Goal: Task Accomplishment & Management: Manage account settings

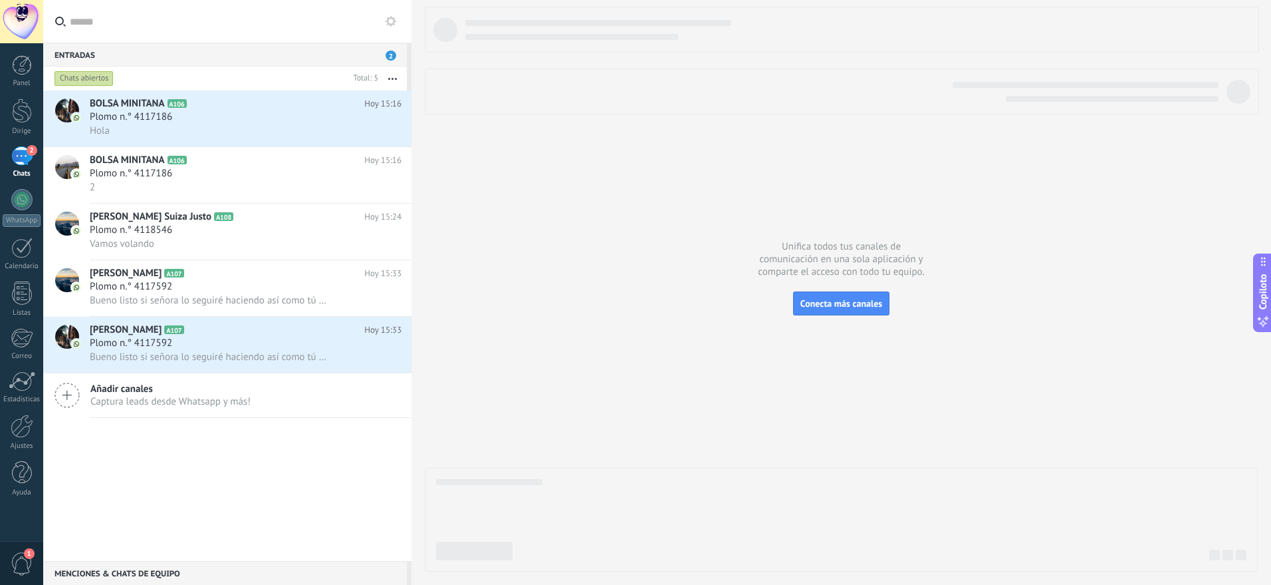
click at [644, 256] on div at bounding box center [841, 289] width 833 height 565
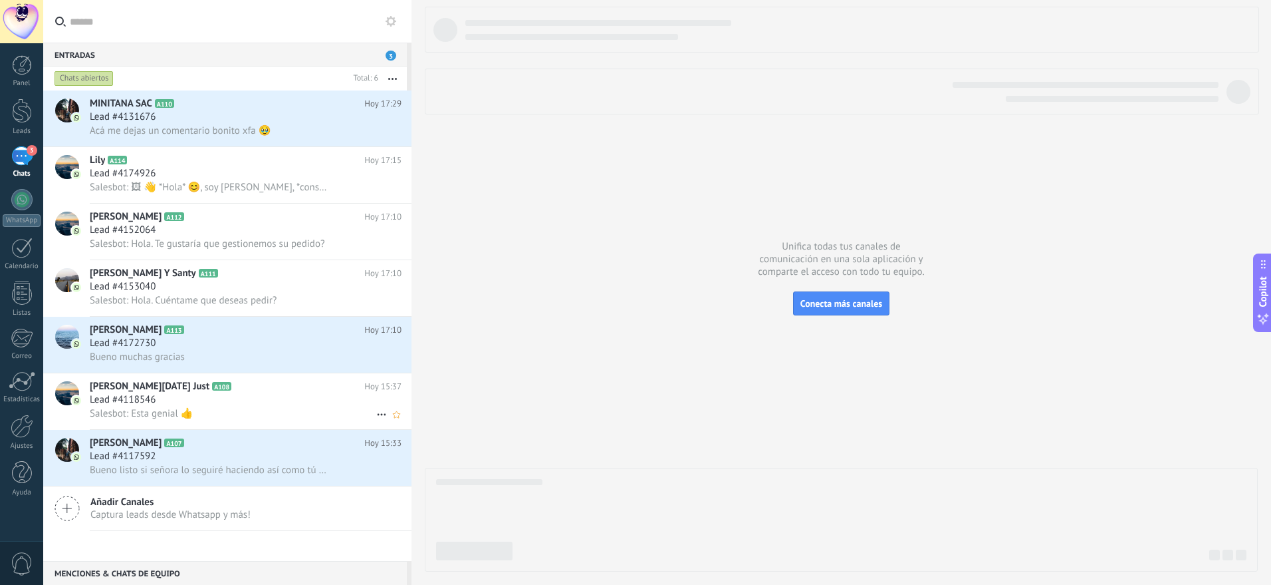
click at [285, 398] on div "Lead #4118546" at bounding box center [246, 399] width 312 height 13
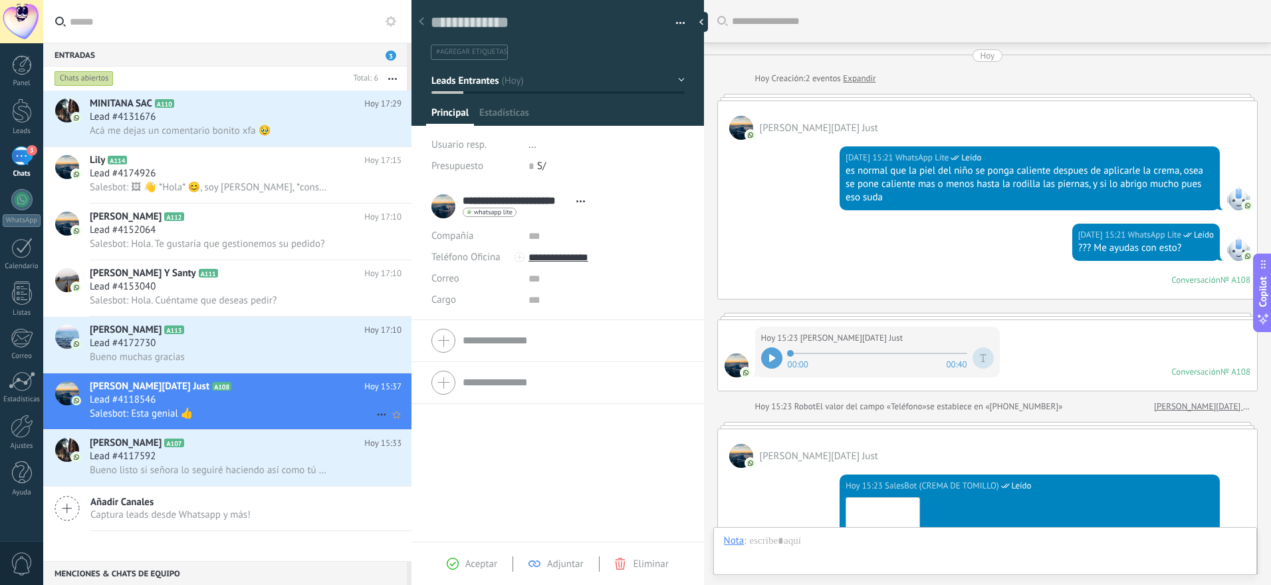
scroll to position [602, 0]
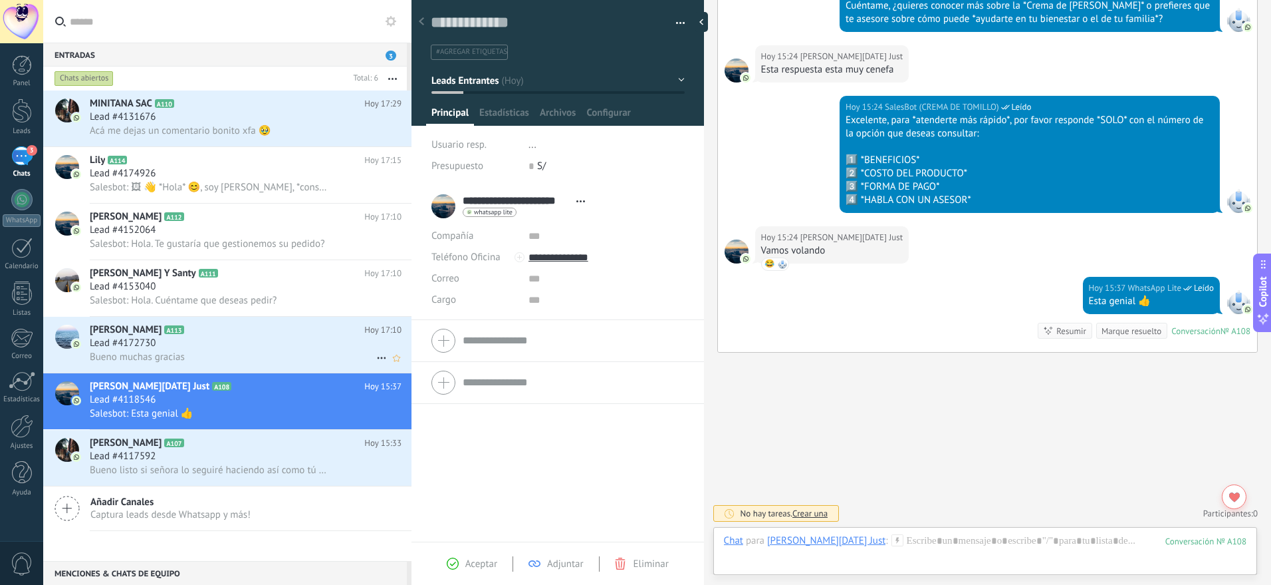
click at [131, 341] on span "Lead #4172730" at bounding box center [123, 342] width 66 height 13
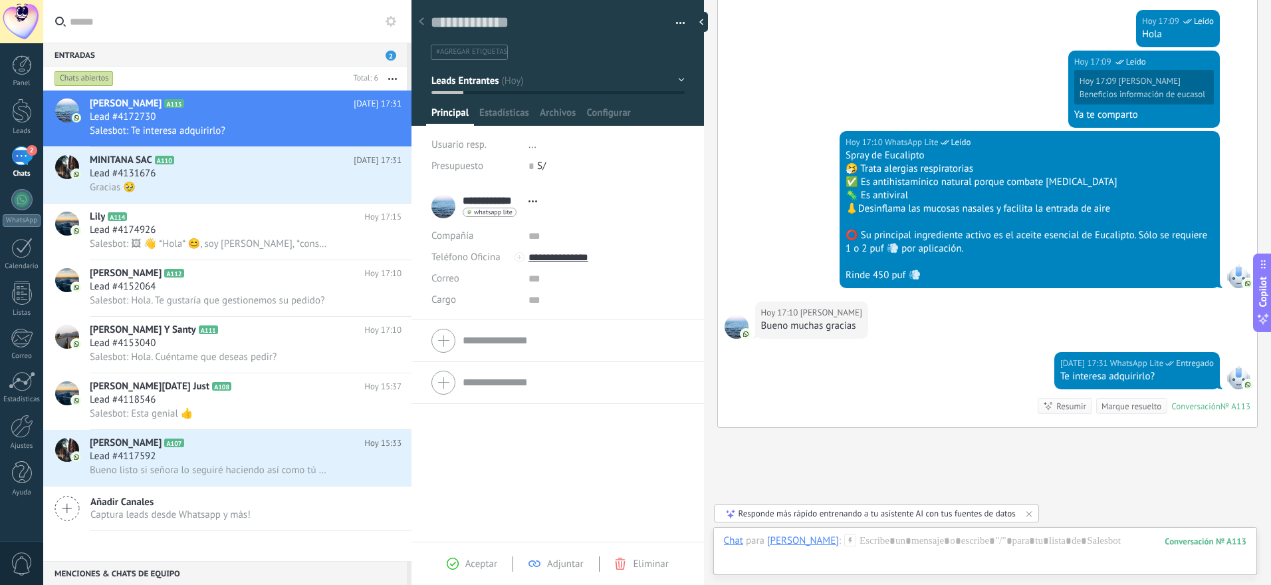
scroll to position [726, 0]
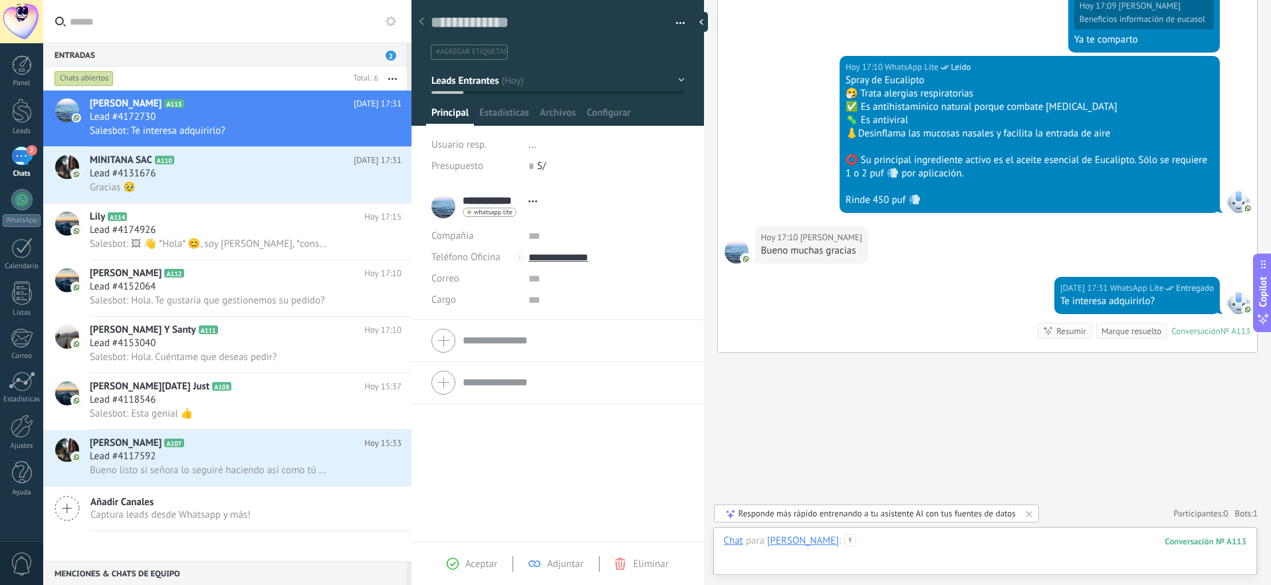
click at [960, 540] on div at bounding box center [985, 554] width 523 height 40
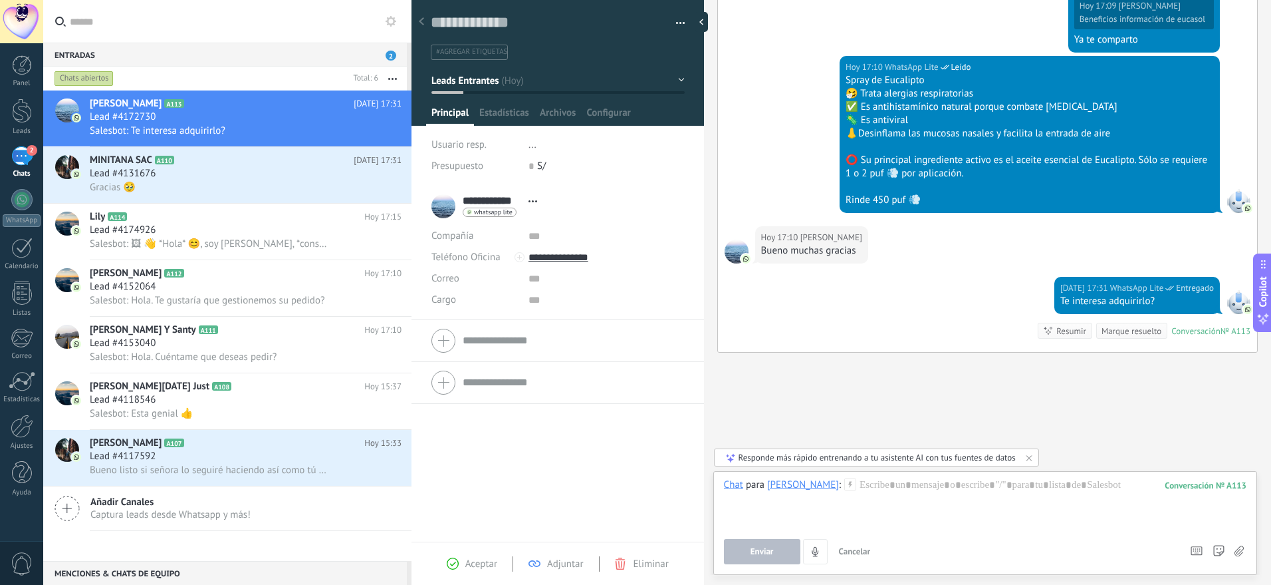
click at [224, 168] on div "Lead #4131676" at bounding box center [246, 173] width 312 height 13
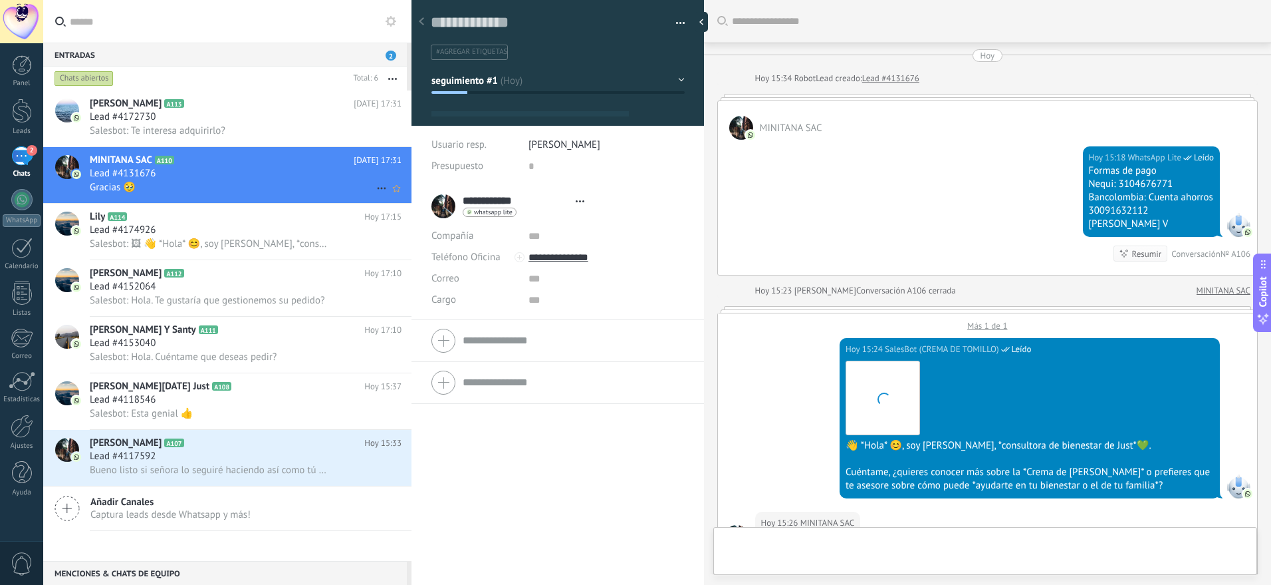
type textarea "**********"
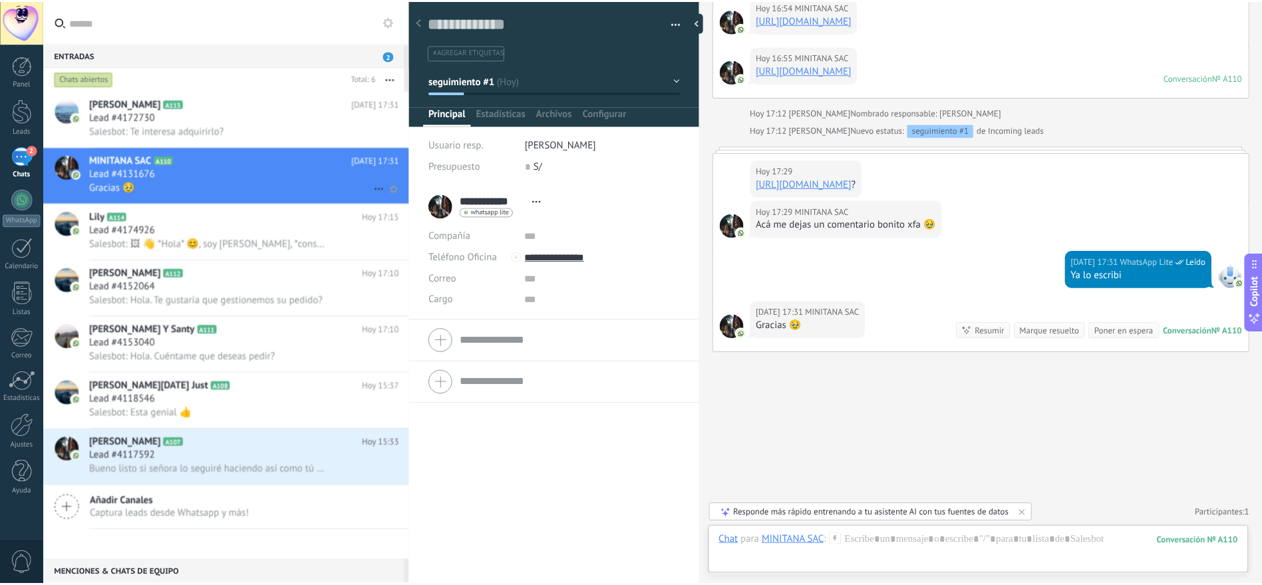
scroll to position [2657, 0]
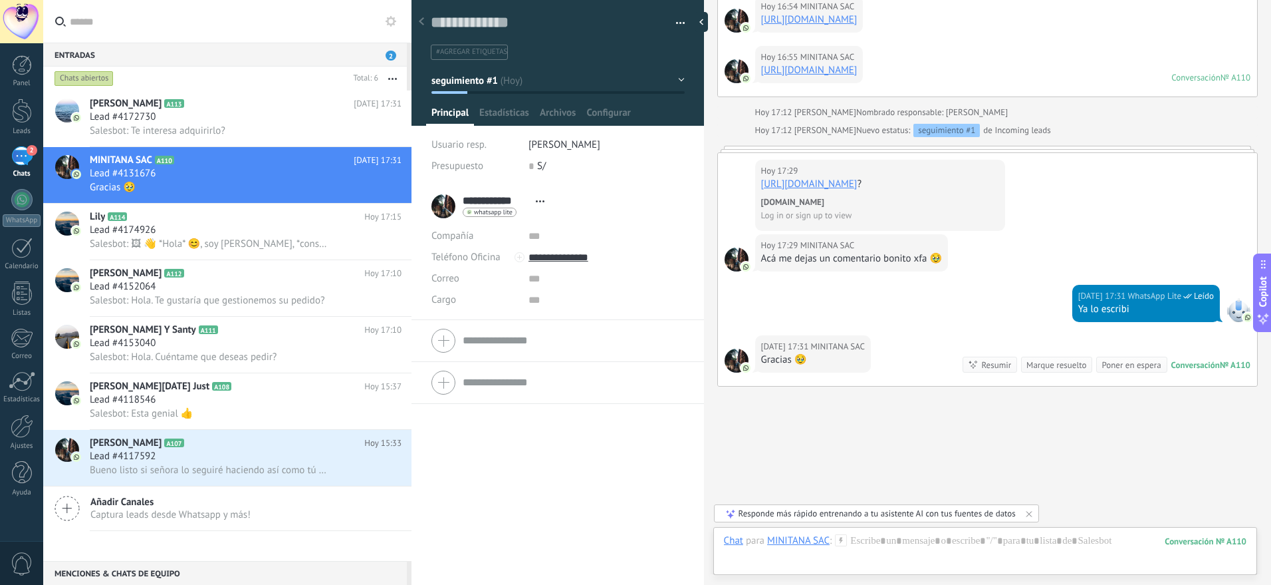
click at [22, 158] on div "2" at bounding box center [21, 155] width 21 height 19
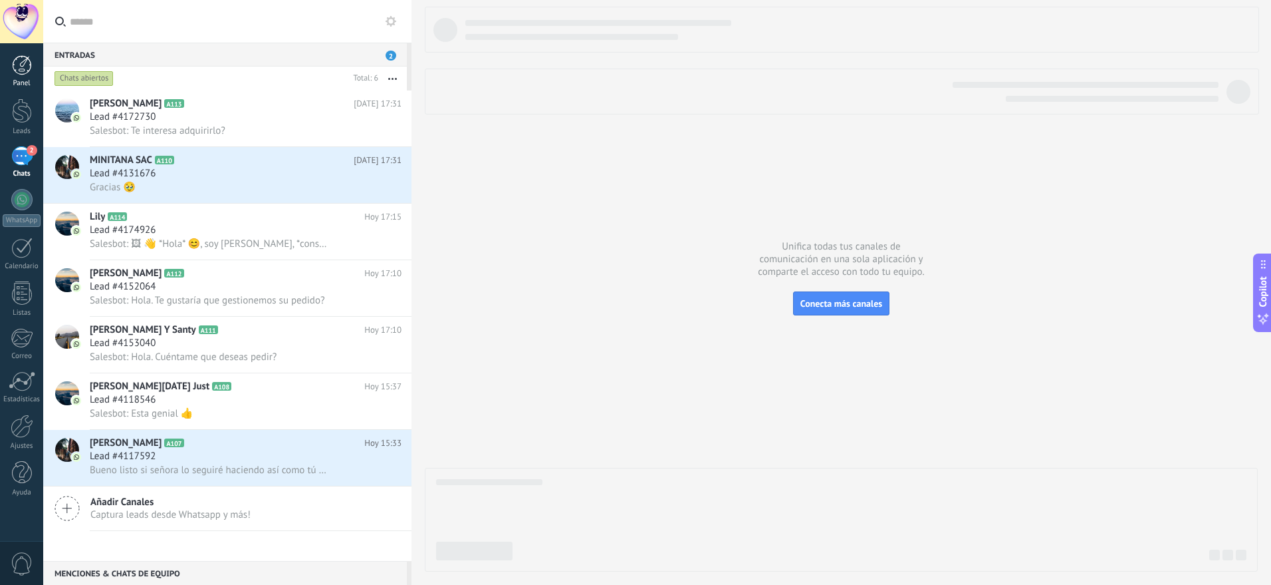
click at [19, 72] on div at bounding box center [22, 65] width 20 height 20
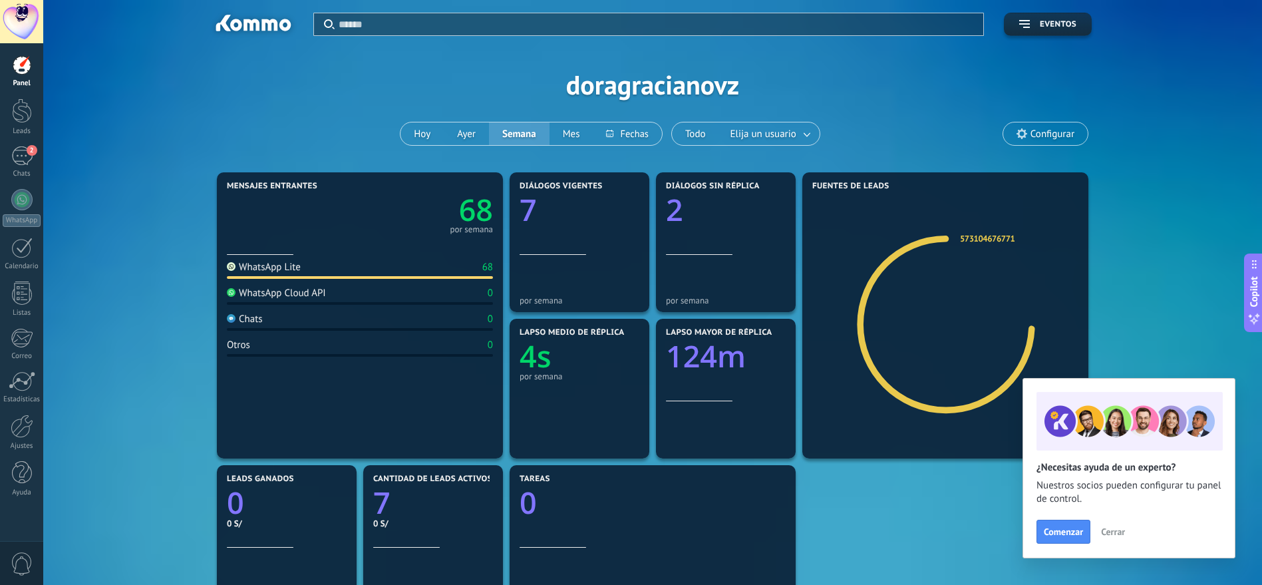
click at [1114, 533] on span "Cerrar" at bounding box center [1113, 531] width 24 height 9
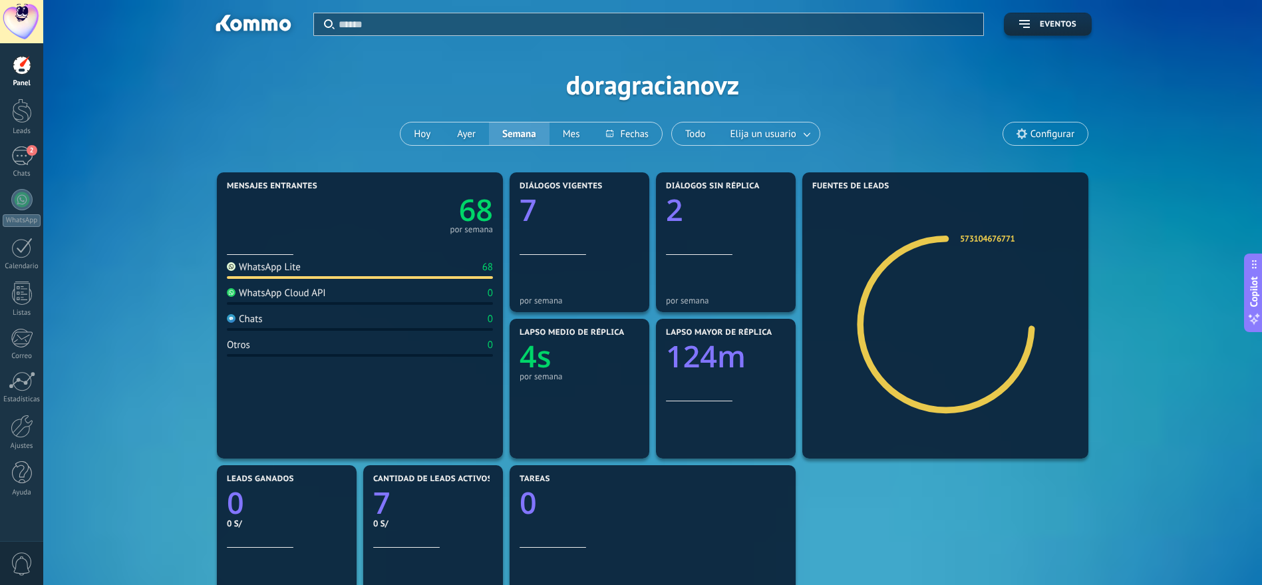
click at [102, 356] on div "Mensajes entrantes 68 por semana WhatsApp Lite 68 WhatsApp Cloud API 0 Chats 0 …" at bounding box center [652, 535] width 1178 height 732
click at [632, 135] on button at bounding box center [627, 133] width 68 height 23
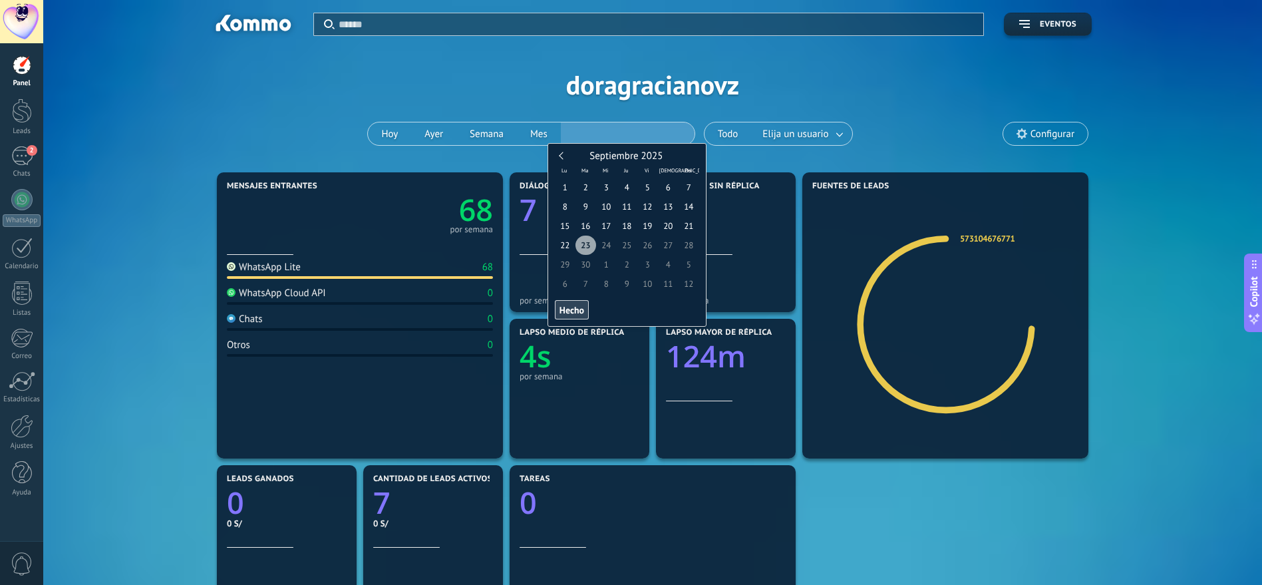
type input "**********"
click at [587, 247] on span "23" at bounding box center [585, 244] width 21 height 19
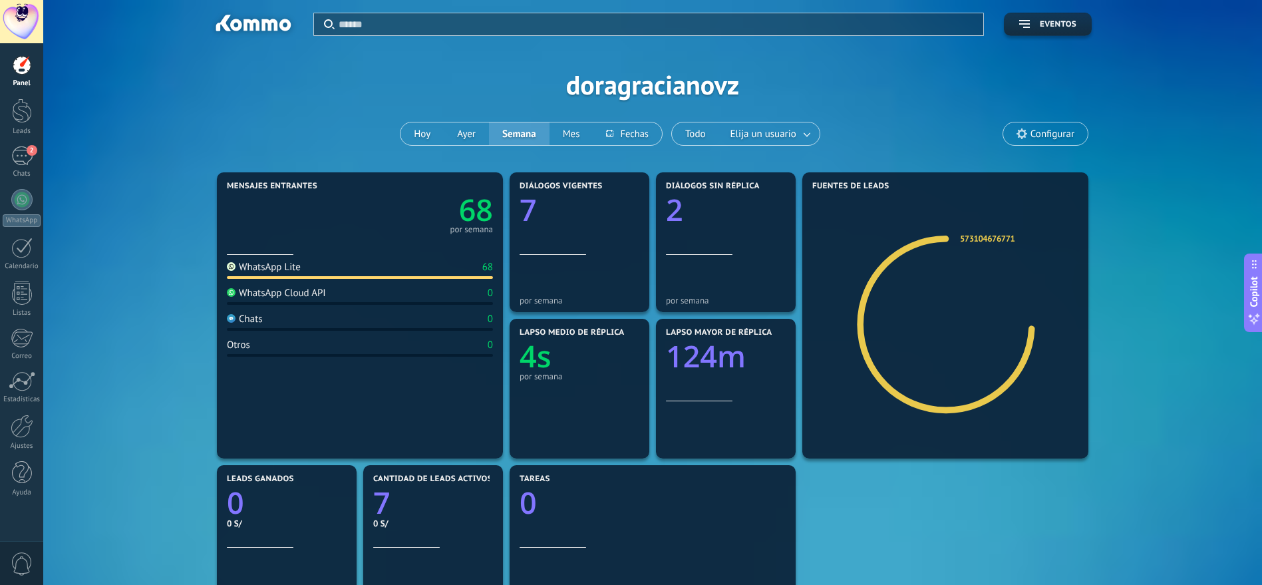
click at [496, 132] on button "Semana" at bounding box center [519, 133] width 61 height 23
click at [17, 382] on div at bounding box center [22, 381] width 27 height 20
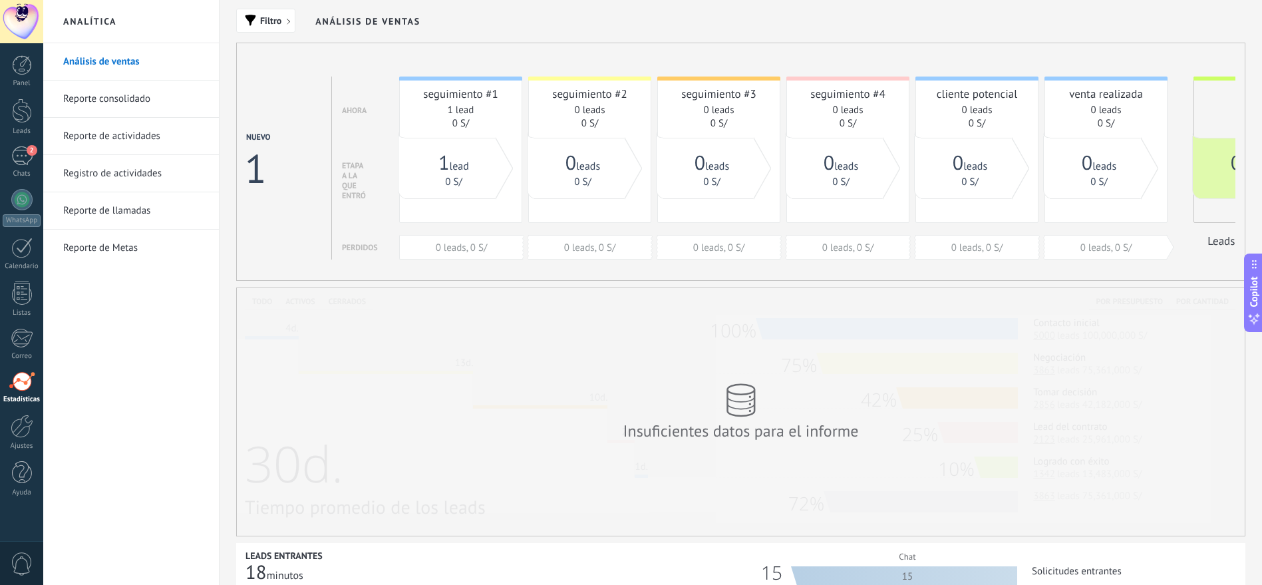
click at [115, 104] on link "Reporte consolidado" at bounding box center [134, 98] width 142 height 37
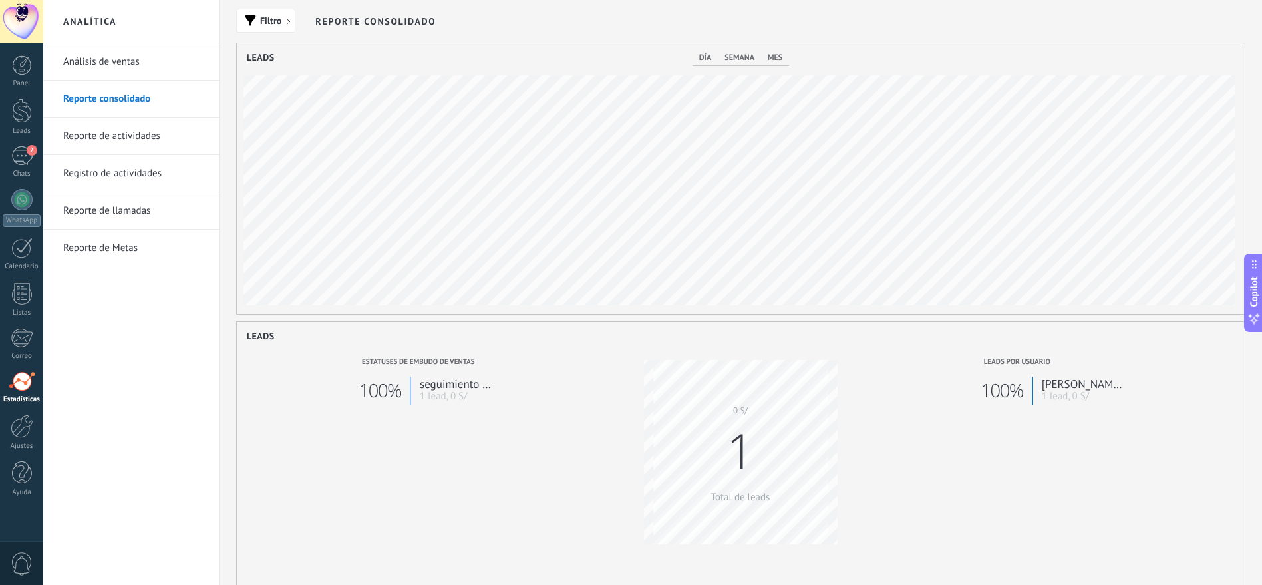
scroll to position [271, 1007]
click at [120, 138] on link "Reporte de actividades" at bounding box center [134, 136] width 142 height 37
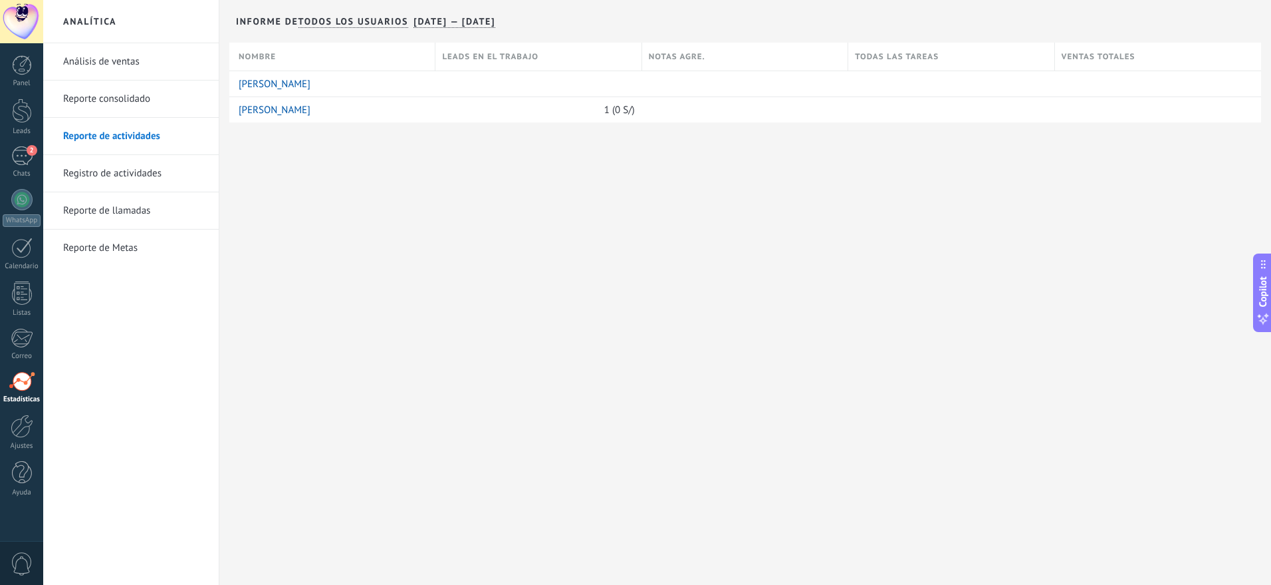
click at [121, 170] on link "Registro de actividades" at bounding box center [134, 173] width 142 height 37
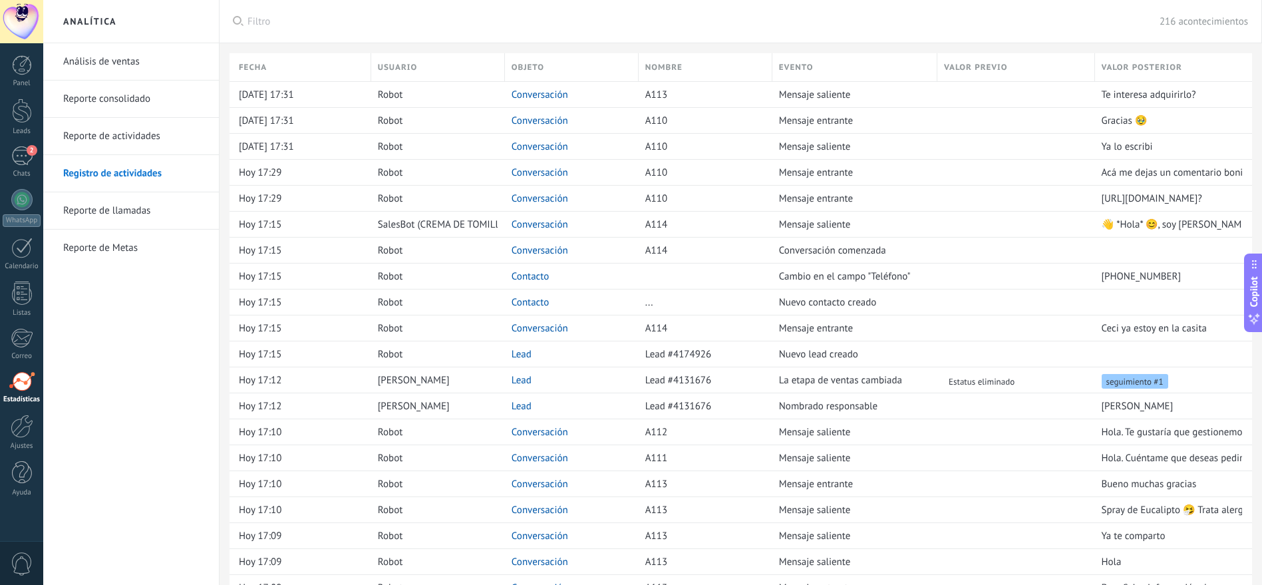
click at [120, 134] on link "Reporte de actividades" at bounding box center [134, 136] width 142 height 37
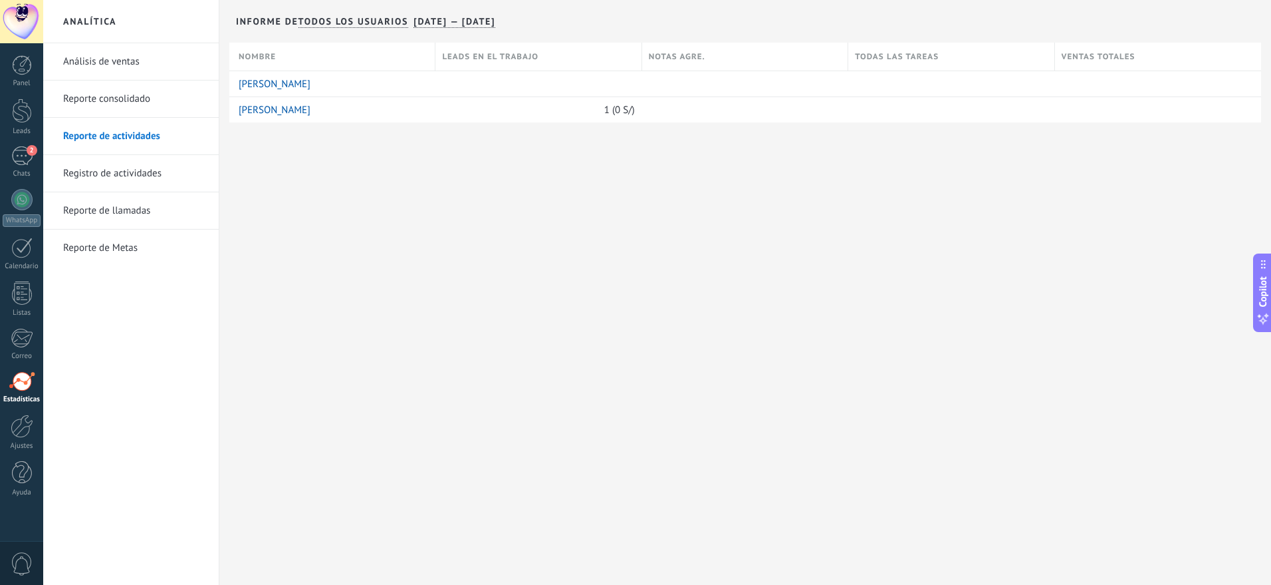
click at [122, 172] on link "Registro de actividades" at bounding box center [134, 173] width 142 height 37
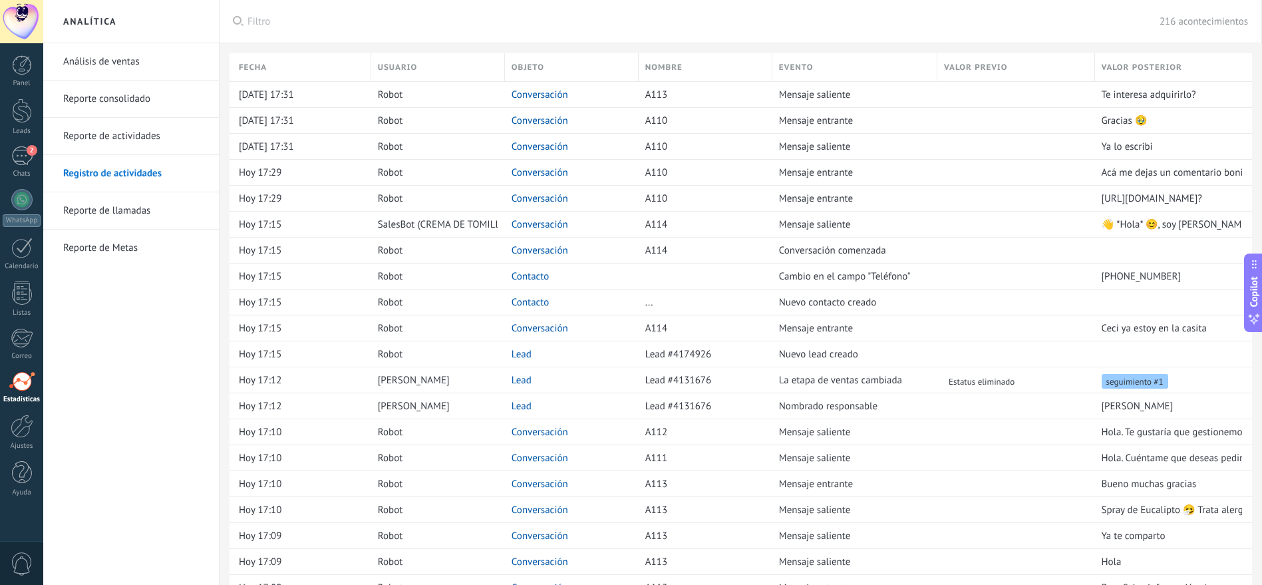
click at [74, 209] on link "Reporte de llamadas" at bounding box center [134, 210] width 142 height 37
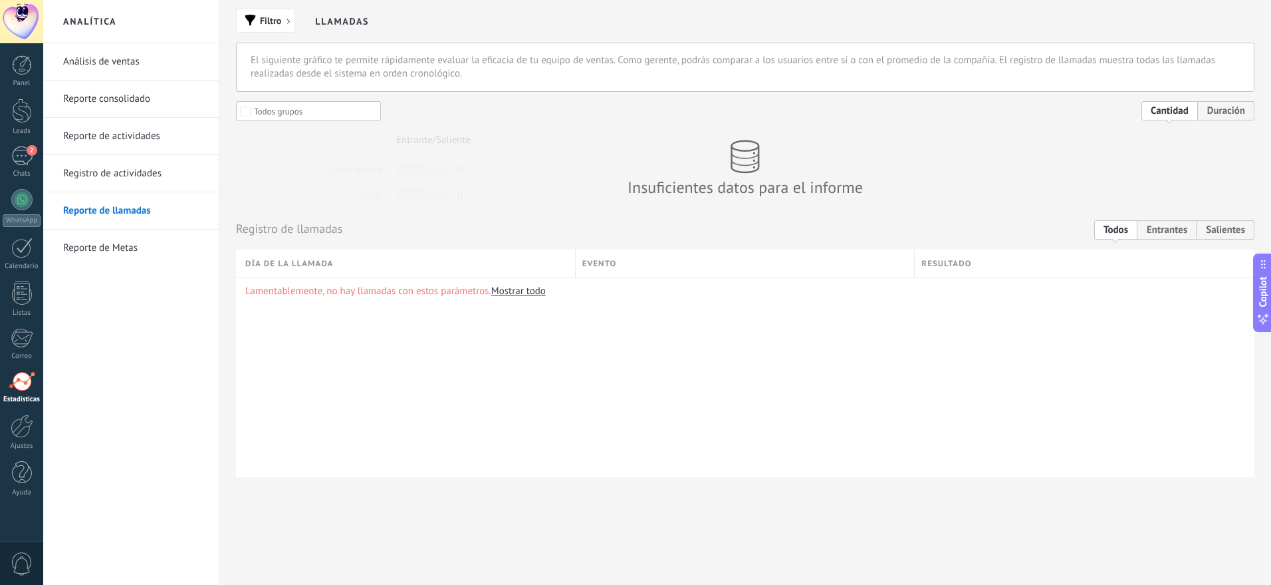
click at [78, 249] on link "Reporte de Metas" at bounding box center [134, 247] width 142 height 37
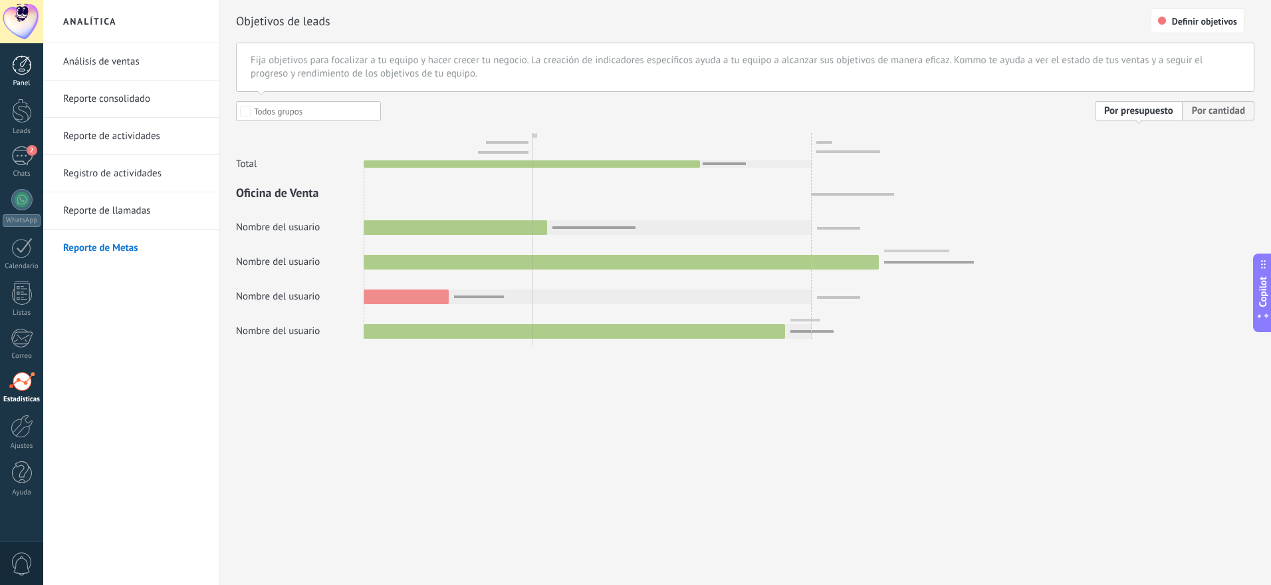
click at [22, 63] on div at bounding box center [22, 65] width 20 height 20
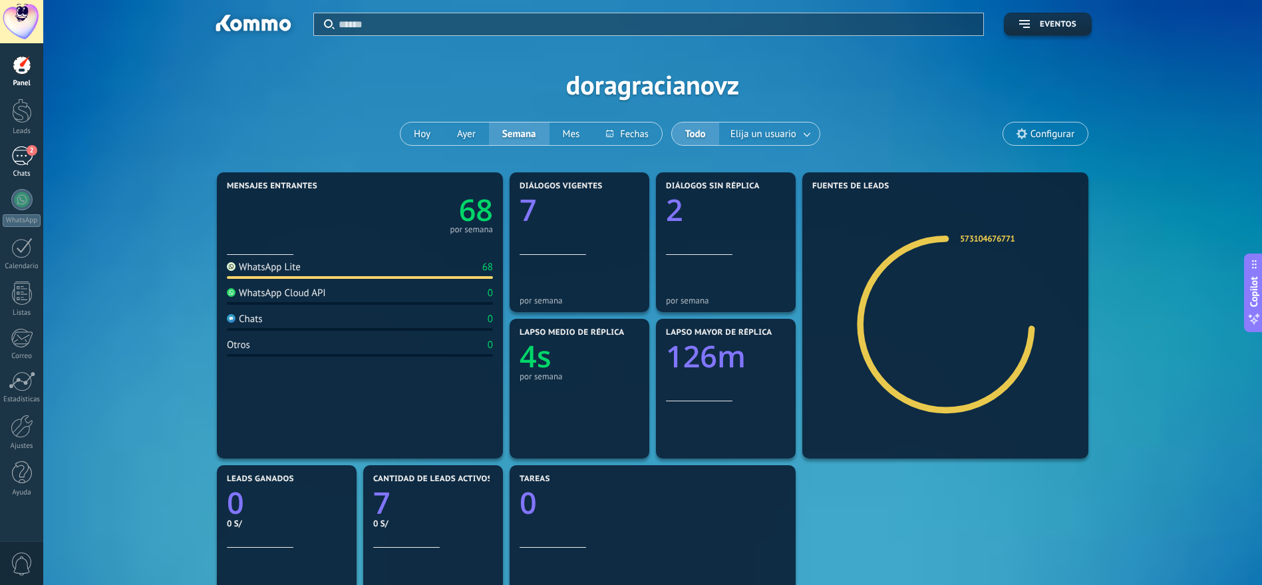
click at [19, 152] on div "2" at bounding box center [21, 155] width 21 height 19
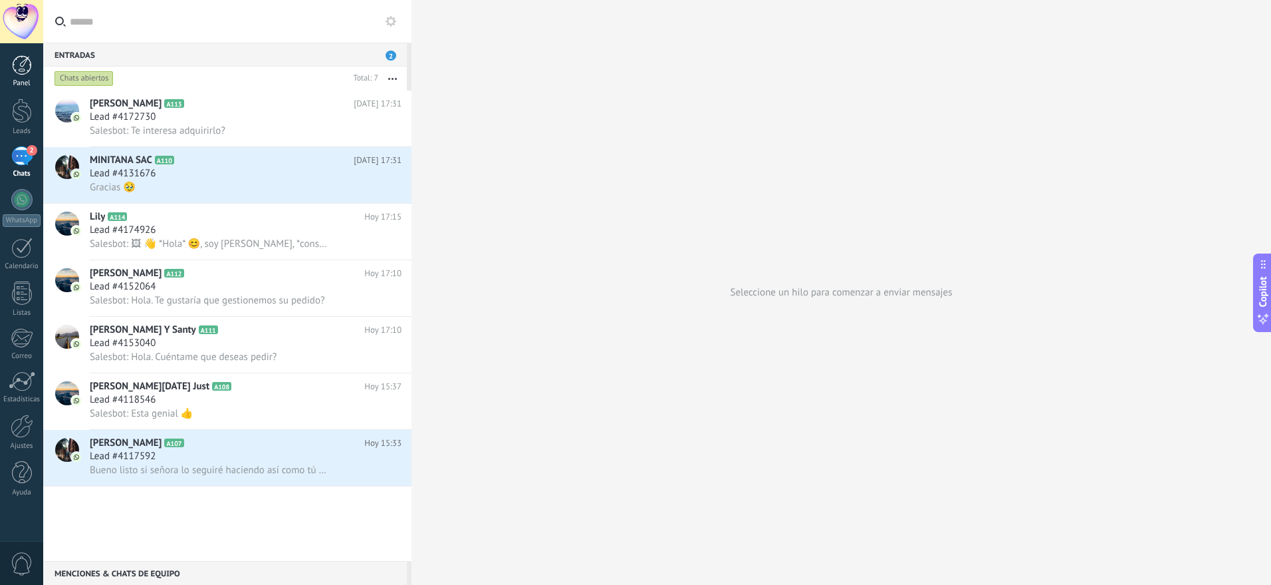
click at [25, 66] on div at bounding box center [22, 65] width 20 height 20
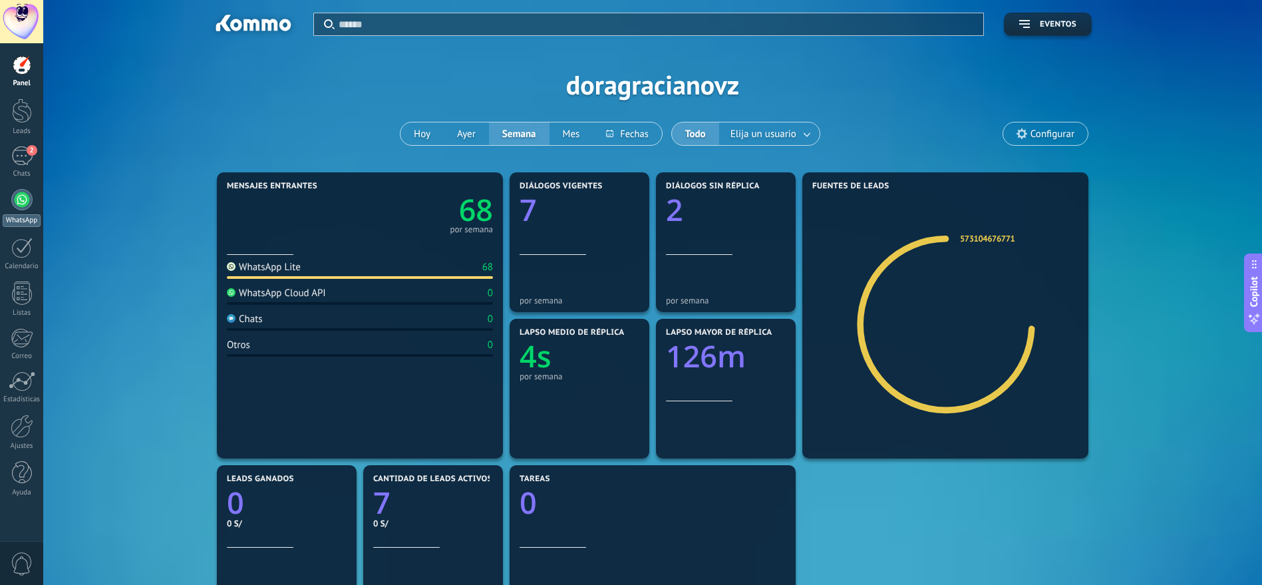
click at [17, 204] on div at bounding box center [21, 199] width 21 height 21
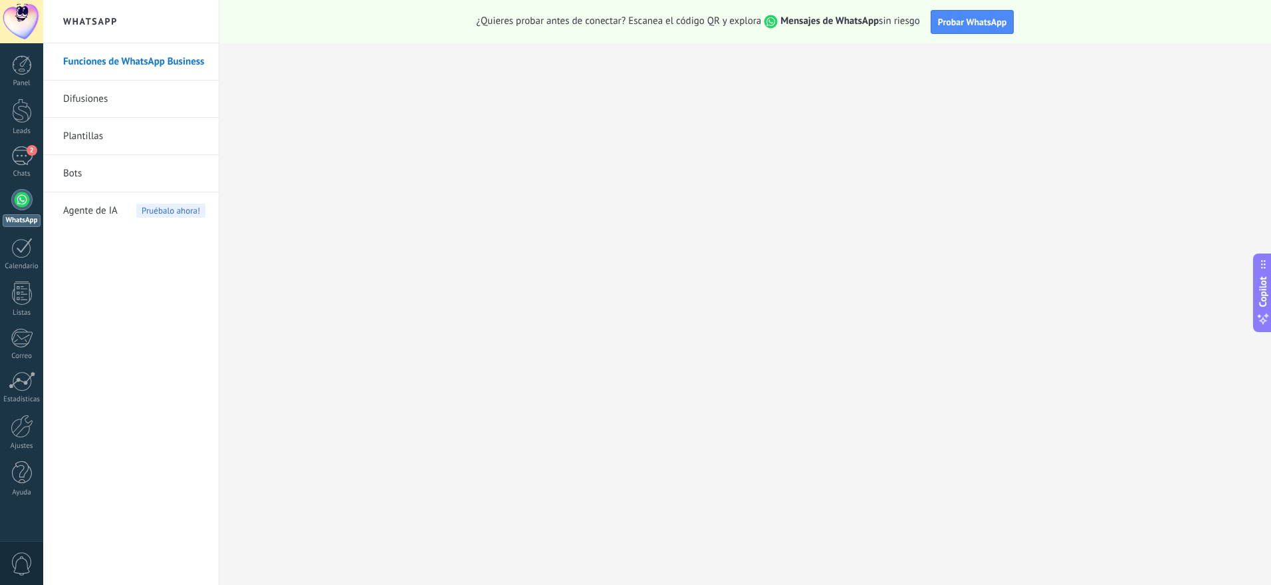
click at [77, 175] on link "Bots" at bounding box center [134, 173] width 142 height 37
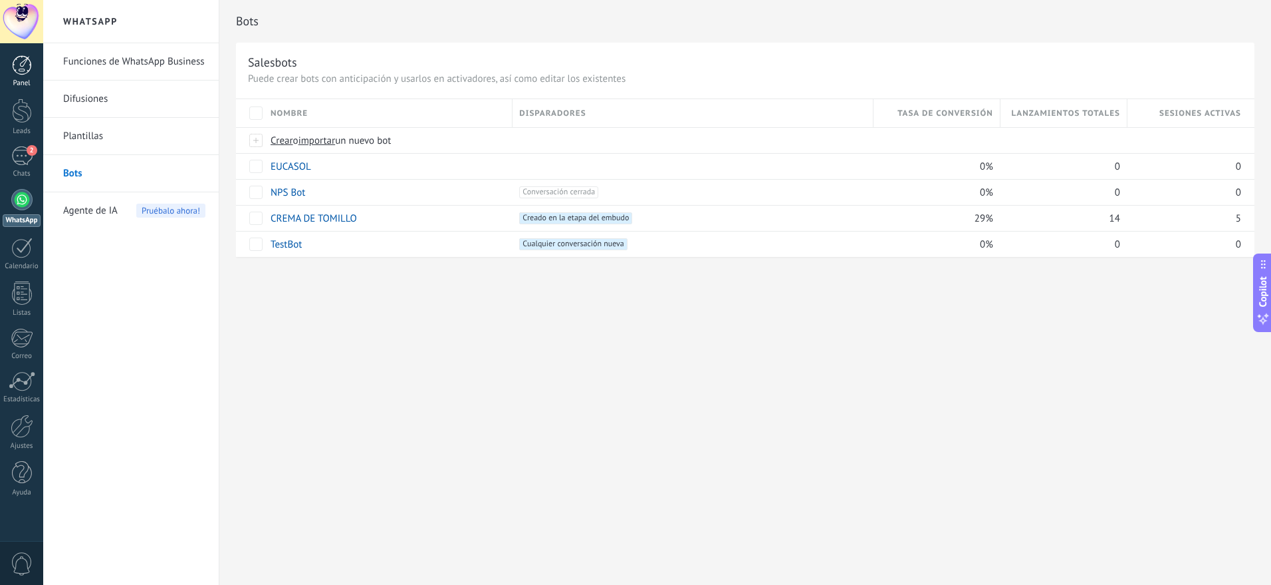
click at [18, 61] on div at bounding box center [22, 65] width 20 height 20
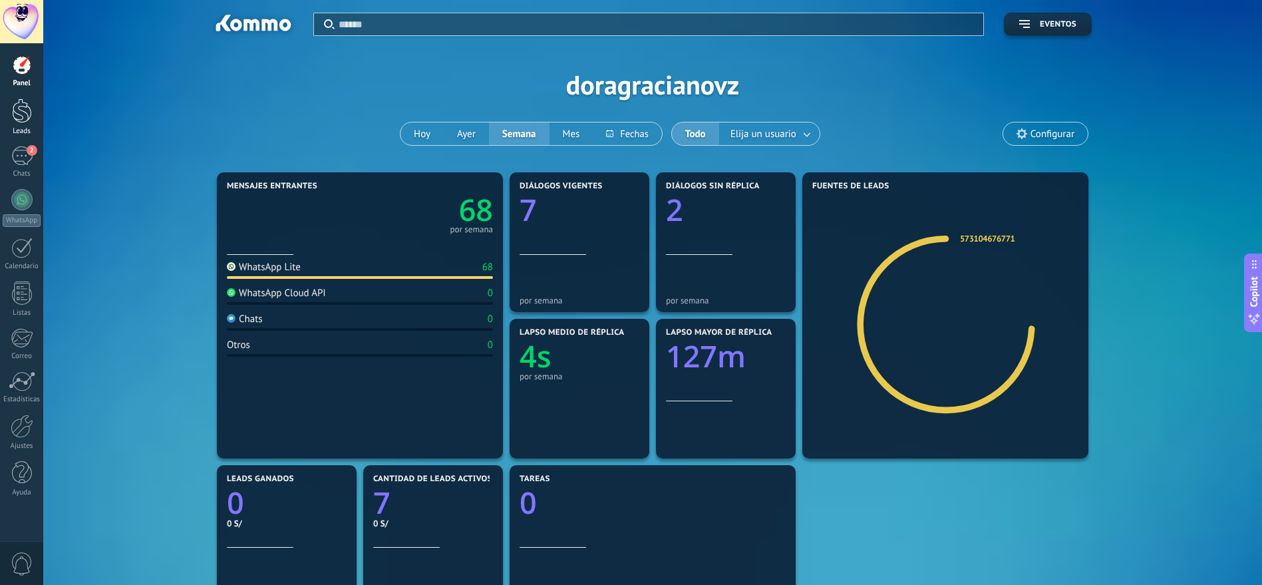
click at [22, 112] on div at bounding box center [22, 110] width 20 height 25
